Goal: Book appointment/travel/reservation

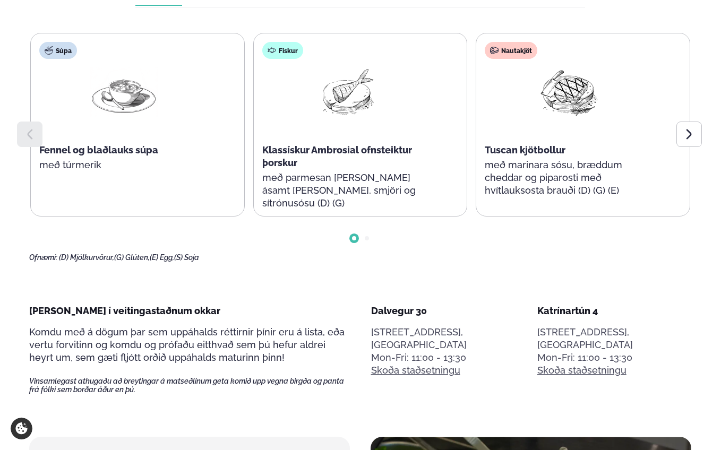
scroll to position [541, 0]
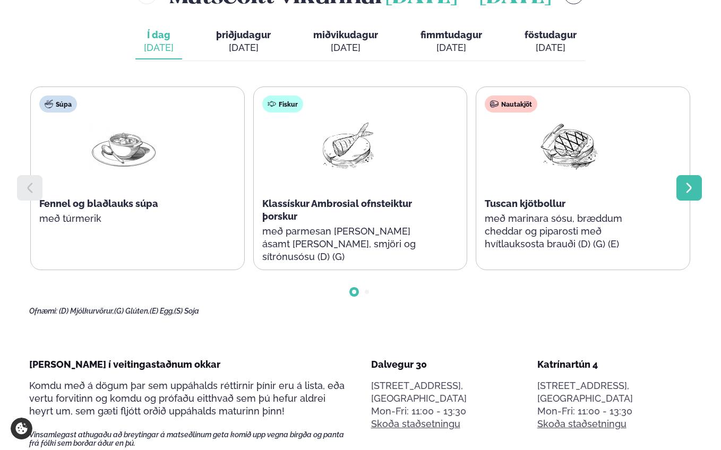
click at [689, 175] on div at bounding box center [689, 187] width 25 height 25
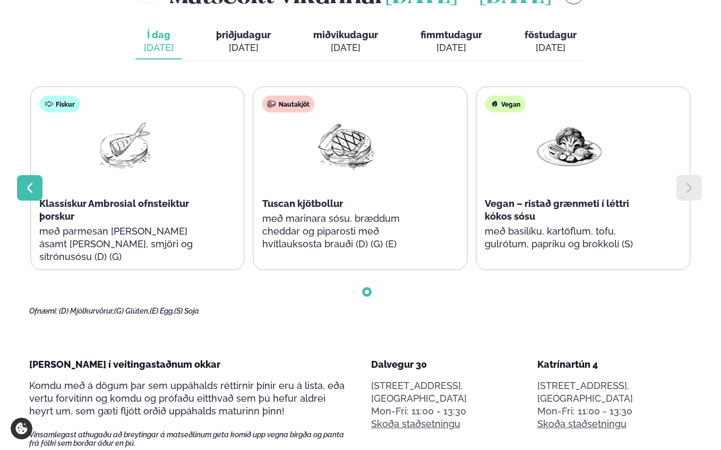
click at [17, 175] on div at bounding box center [29, 187] width 25 height 25
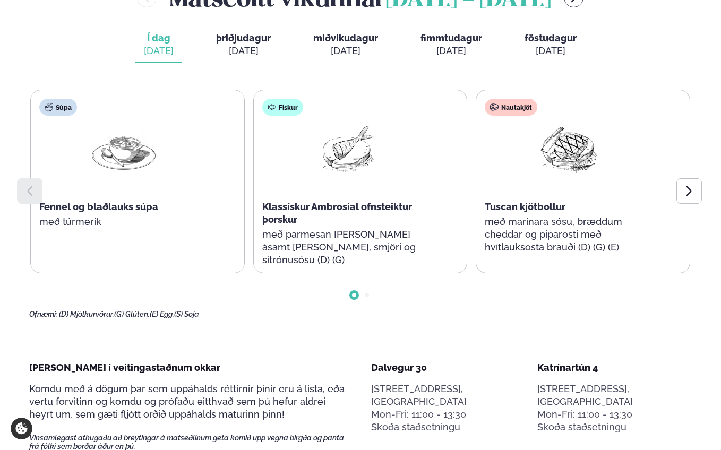
scroll to position [488, 0]
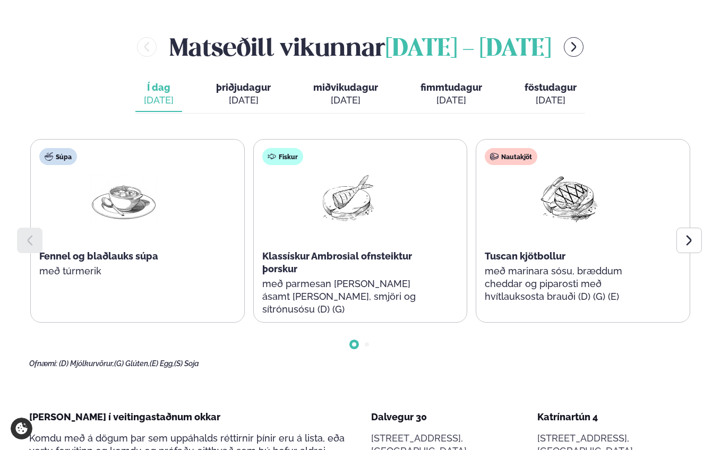
click at [240, 82] on span "þriðjudagur" at bounding box center [243, 87] width 55 height 11
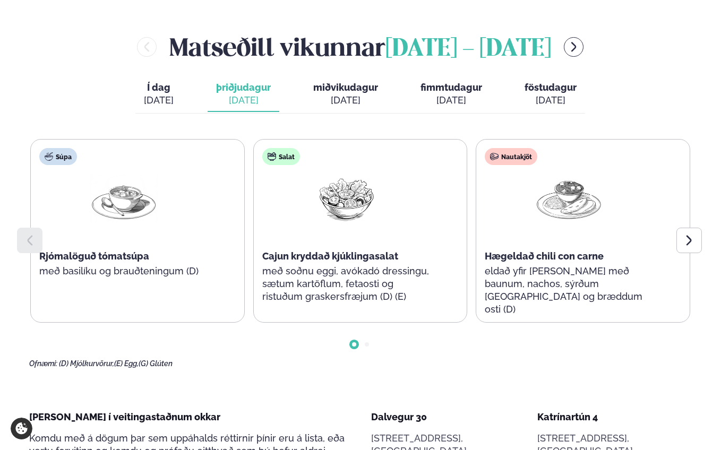
click at [340, 94] on div "[DATE]" at bounding box center [345, 100] width 65 height 13
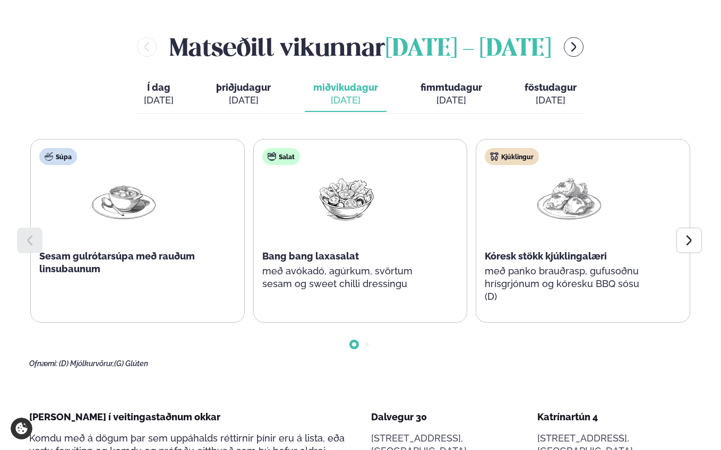
click at [462, 94] on div "[DATE]" at bounding box center [452, 100] width 62 height 13
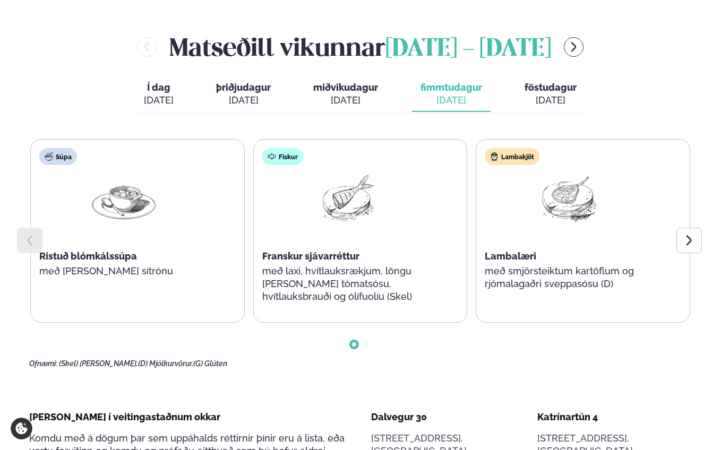
click at [546, 94] on div "[DATE]" at bounding box center [551, 100] width 52 height 13
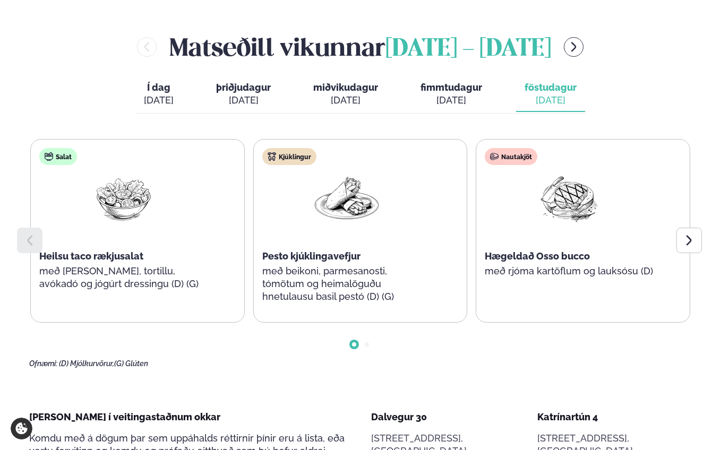
click at [431, 94] on div "[DATE]" at bounding box center [452, 100] width 62 height 13
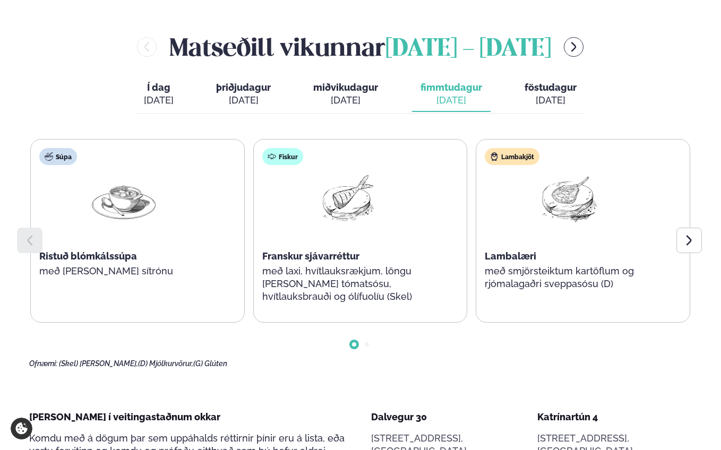
click at [356, 94] on div "[DATE]" at bounding box center [345, 100] width 65 height 13
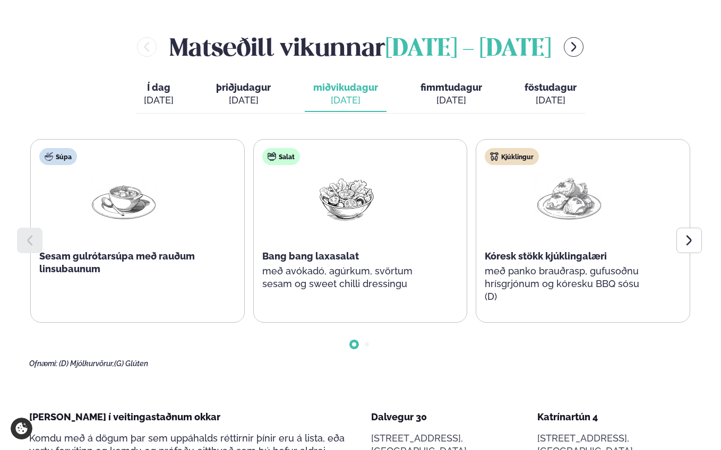
click at [233, 82] on span "þriðjudagur" at bounding box center [243, 87] width 55 height 11
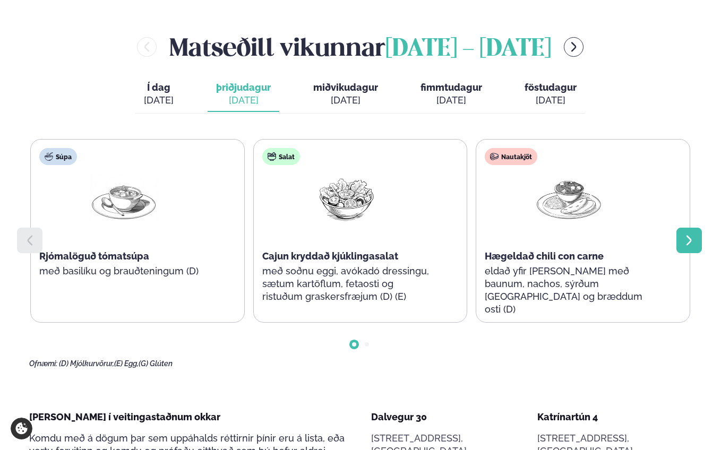
click at [693, 228] on div at bounding box center [689, 240] width 25 height 25
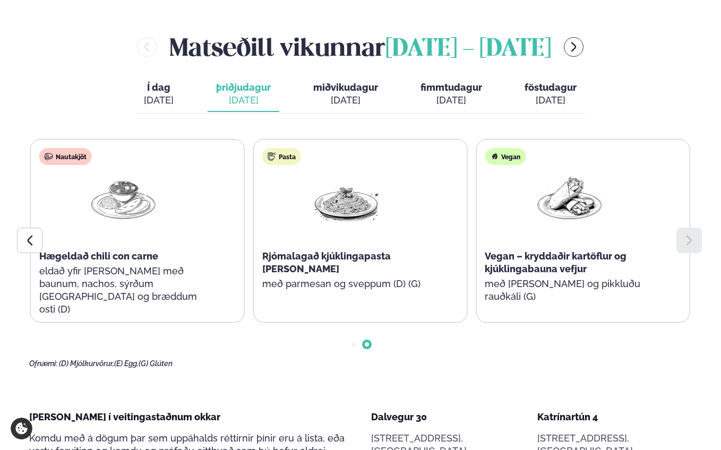
click at [170, 94] on div "[DATE]" at bounding box center [159, 100] width 30 height 13
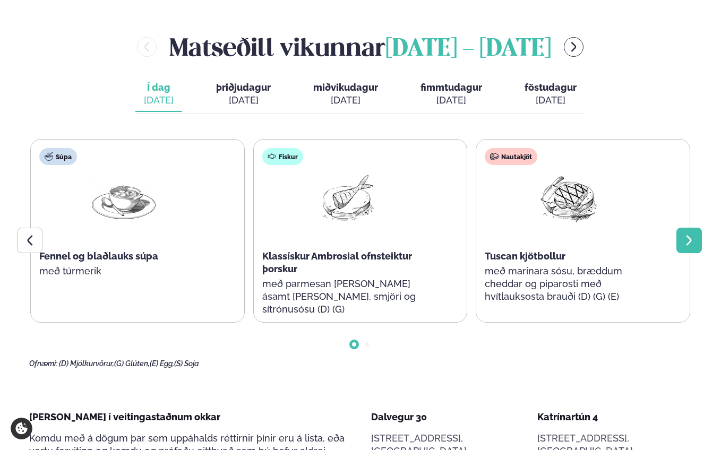
click at [685, 234] on icon at bounding box center [689, 240] width 13 height 13
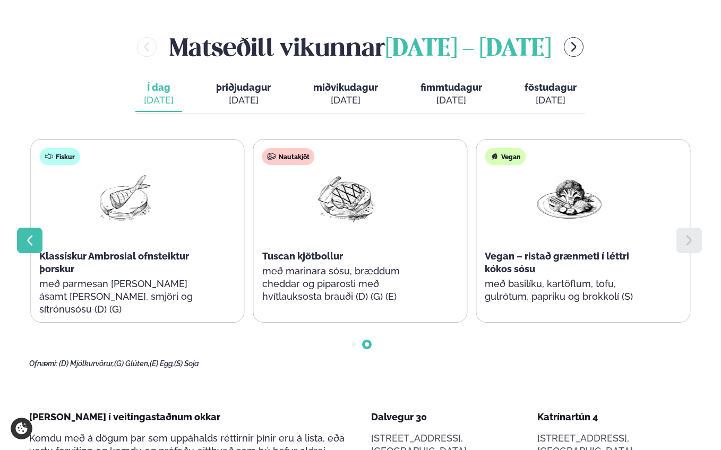
click at [30, 236] on icon at bounding box center [30, 241] width 5 height 10
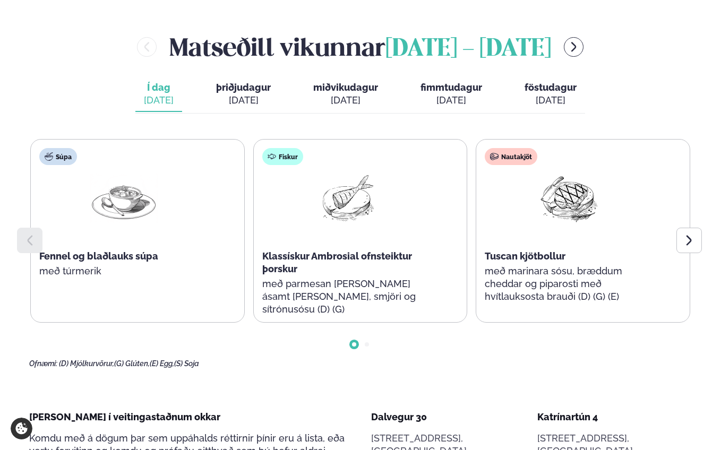
click at [250, 77] on button "þriðjudagur þri. [DATE]" at bounding box center [244, 94] width 72 height 35
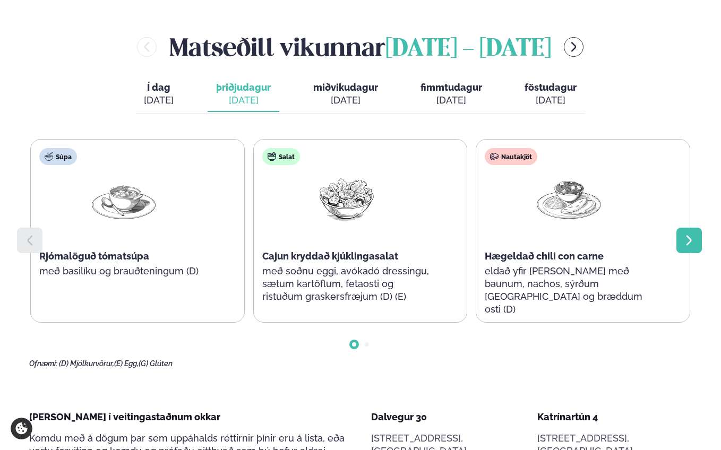
click at [687, 234] on icon at bounding box center [689, 240] width 13 height 13
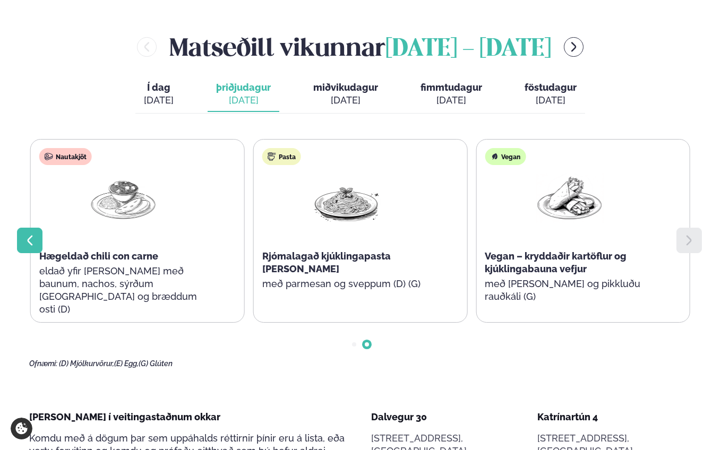
click at [28, 234] on icon at bounding box center [29, 240] width 13 height 13
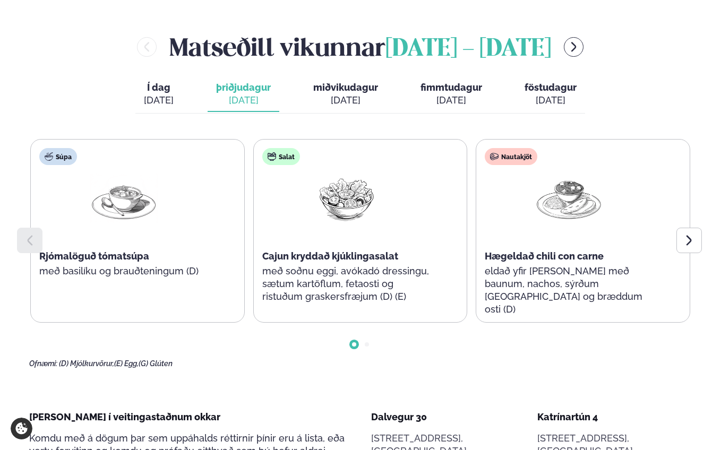
click at [343, 94] on div "[DATE]" at bounding box center [345, 100] width 65 height 13
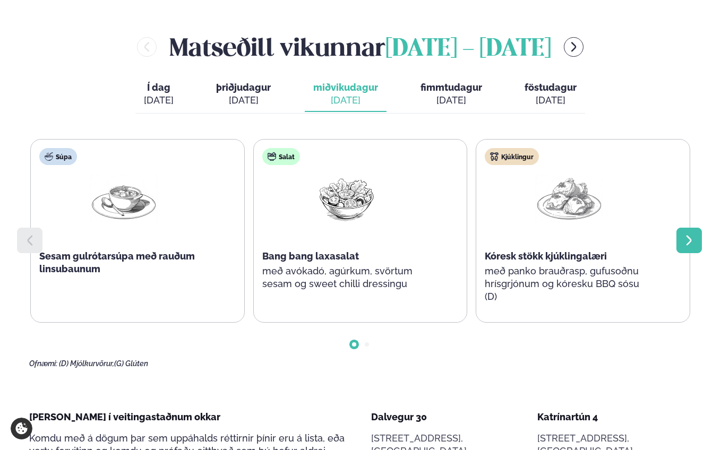
click at [694, 234] on icon at bounding box center [689, 240] width 13 height 13
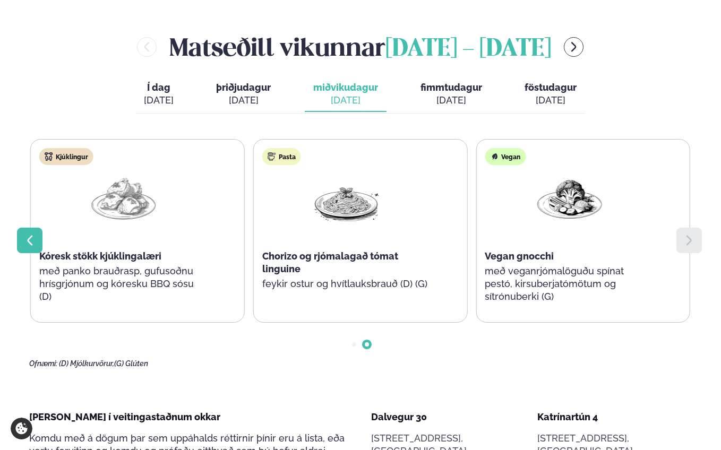
click at [29, 234] on icon at bounding box center [29, 240] width 13 height 13
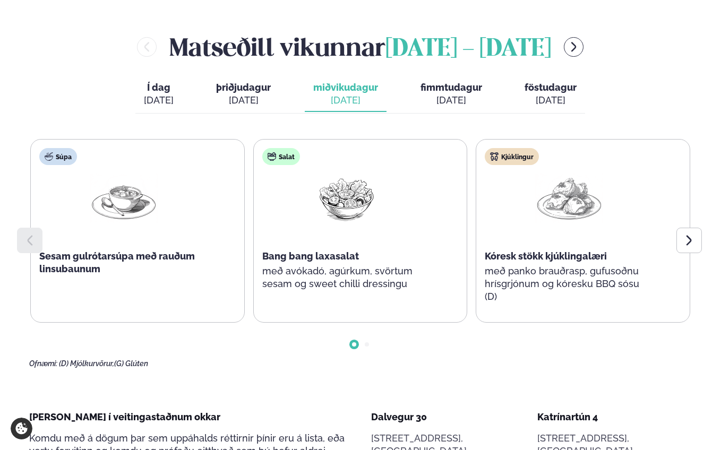
click at [159, 81] on span "Í dag" at bounding box center [159, 87] width 30 height 13
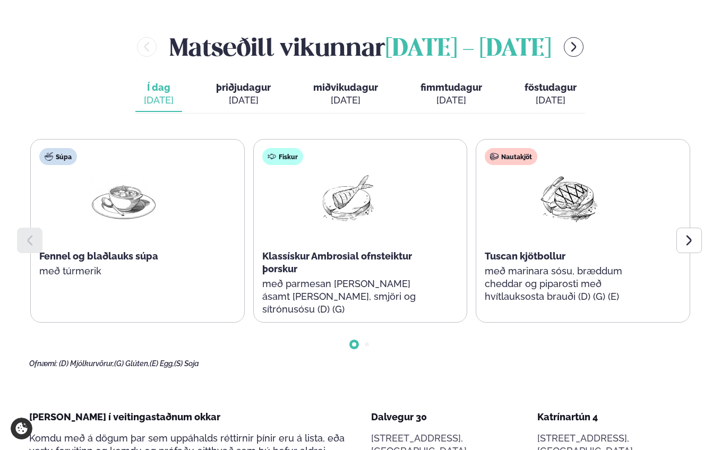
click at [272, 77] on button "þriðjudagur þri. [DATE]" at bounding box center [244, 94] width 72 height 35
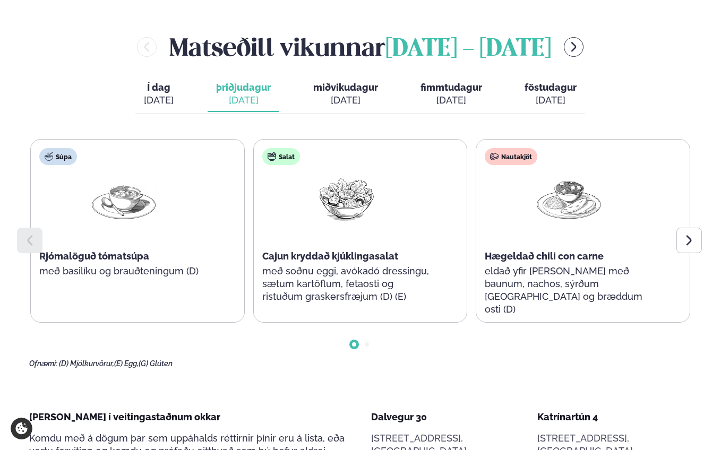
click at [177, 77] on button "Í dag Í d. [DATE]" at bounding box center [158, 94] width 47 height 35
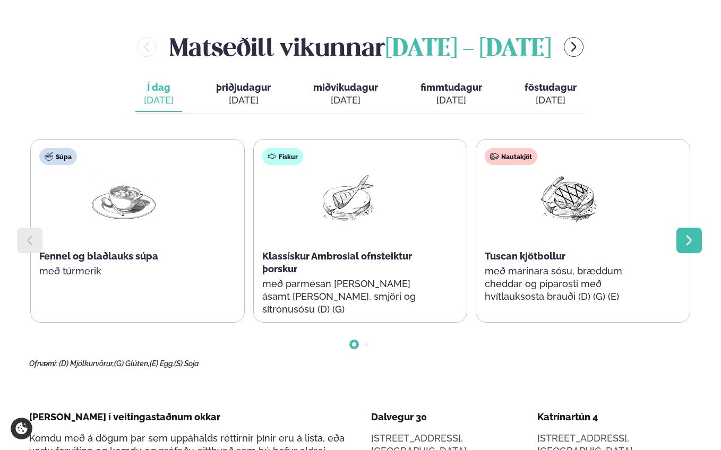
click at [700, 228] on div at bounding box center [689, 240] width 25 height 25
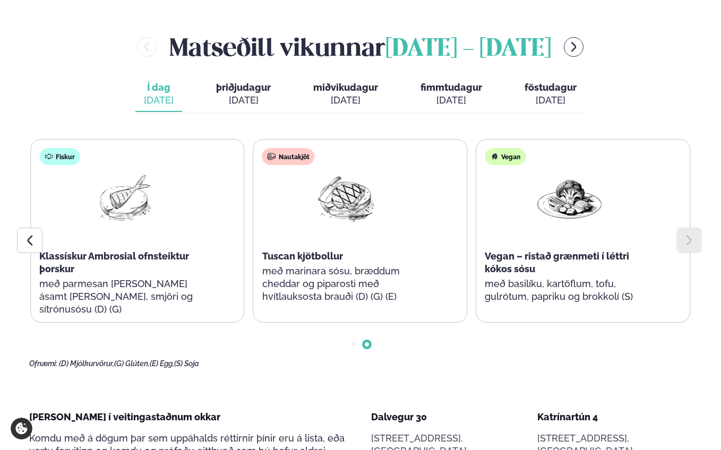
click at [244, 82] on span "þriðjudagur" at bounding box center [243, 87] width 55 height 11
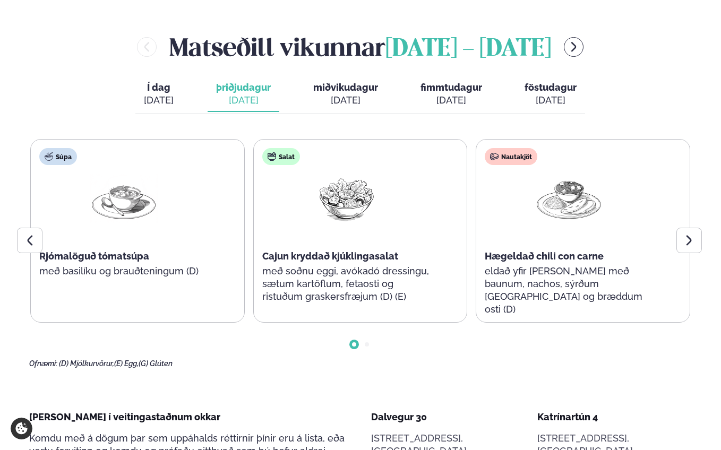
click at [349, 82] on span "miðvikudagur" at bounding box center [345, 87] width 65 height 11
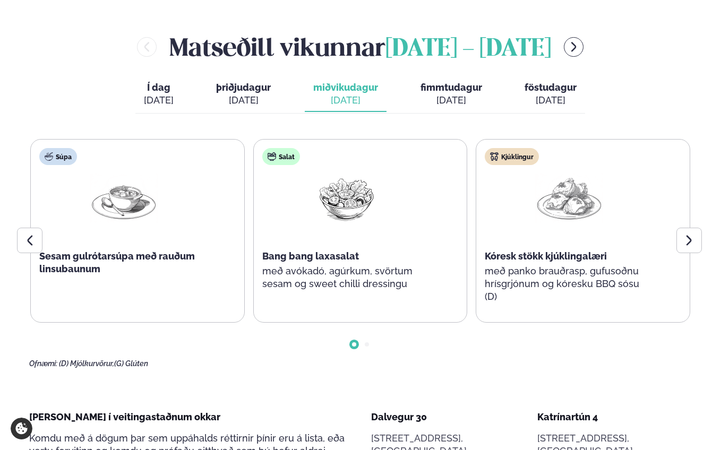
click at [251, 82] on span "þriðjudagur" at bounding box center [243, 87] width 55 height 11
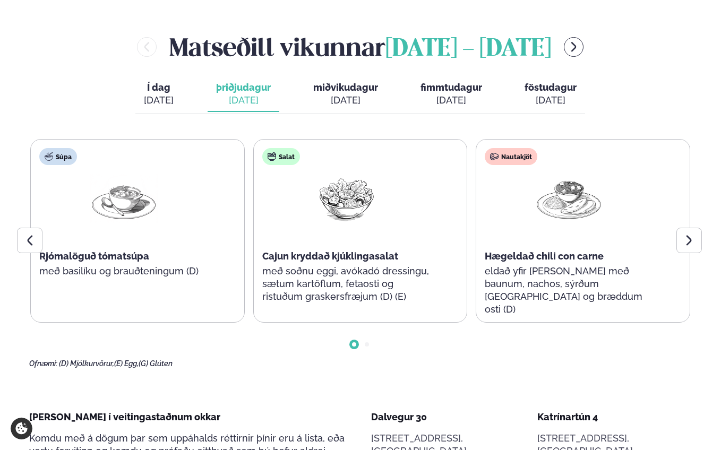
click at [352, 82] on span "miðvikudagur" at bounding box center [345, 87] width 65 height 11
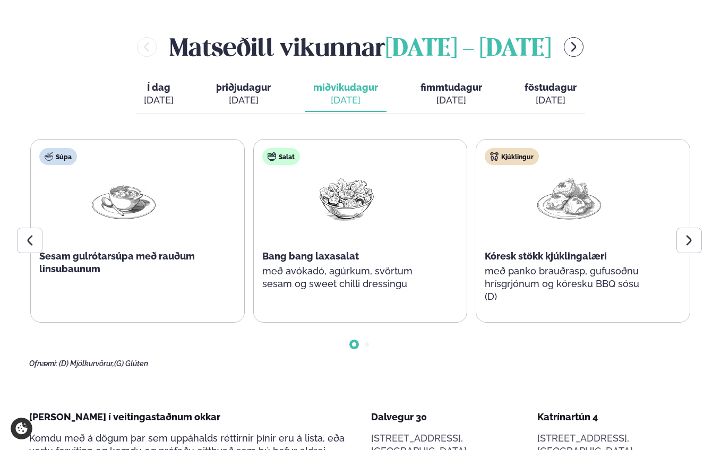
click at [457, 82] on span "fimmtudagur" at bounding box center [452, 87] width 62 height 11
